Goal: Entertainment & Leisure: Browse casually

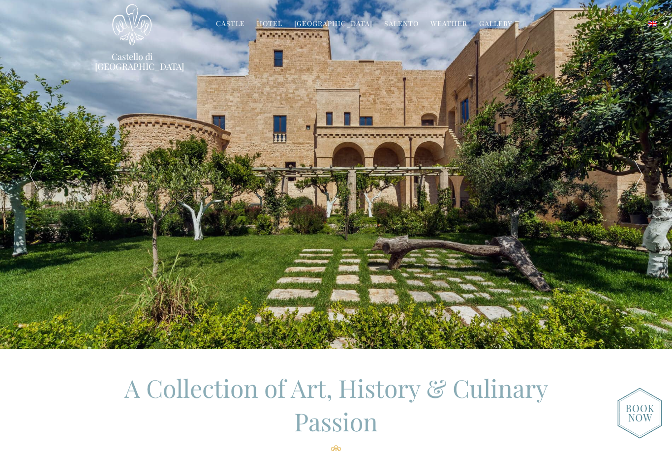
click at [490, 20] on link "Gallery" at bounding box center [495, 24] width 33 height 11
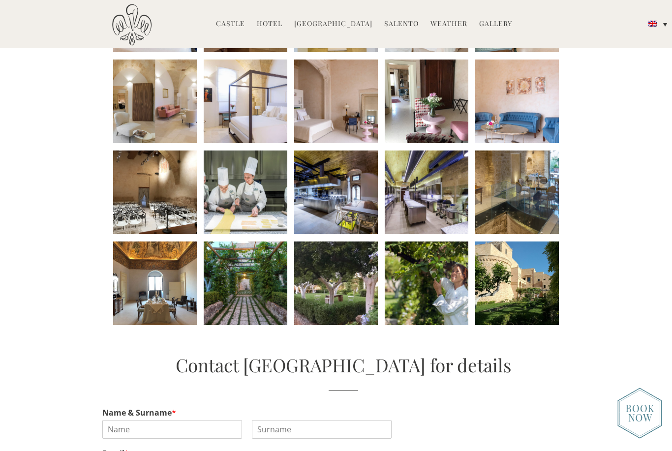
scroll to position [438, 0]
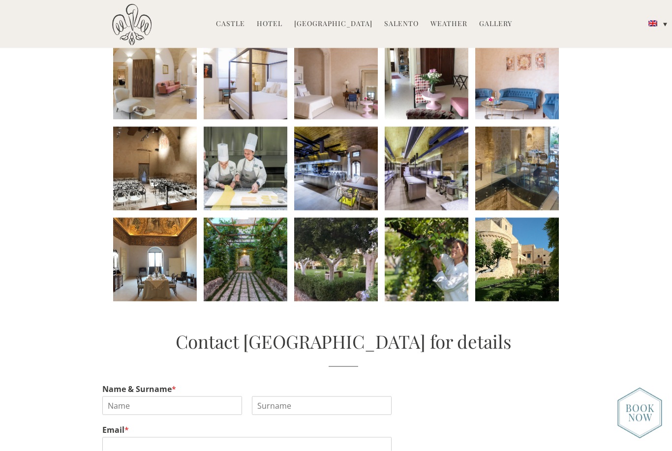
click at [346, 284] on li at bounding box center [336, 260] width 84 height 84
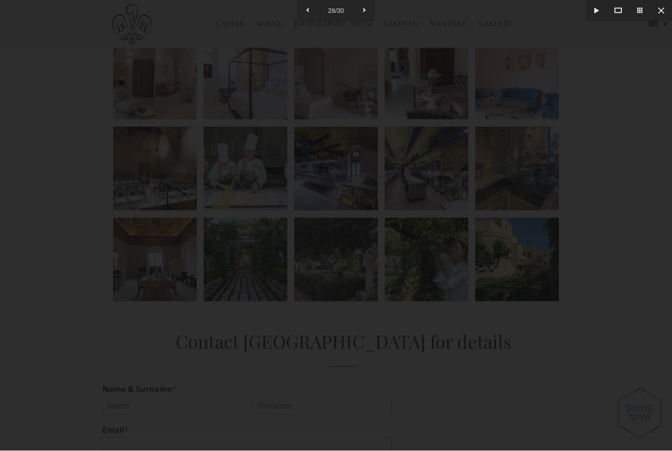
scroll to position [438, 0]
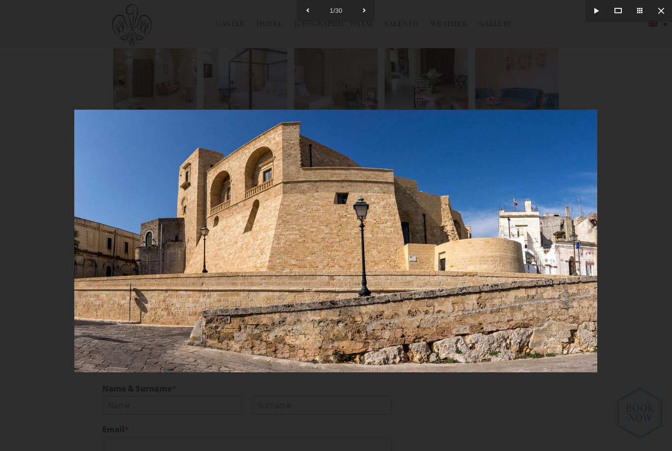
click at [524, 72] on div at bounding box center [336, 225] width 672 height 451
